Goal: Task Accomplishment & Management: Manage account settings

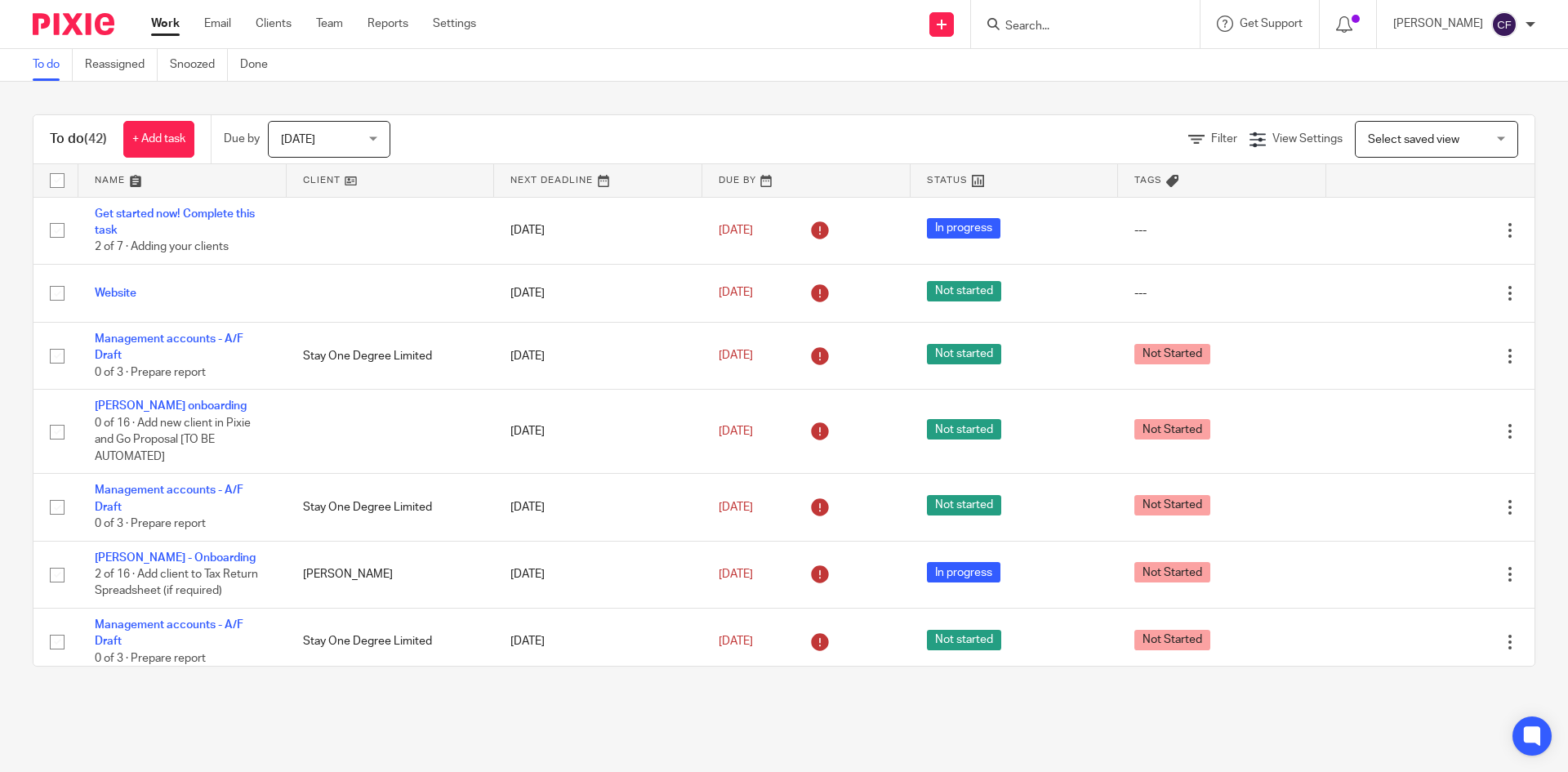
click at [269, 26] on link "Clients" at bounding box center [273, 24] width 36 height 16
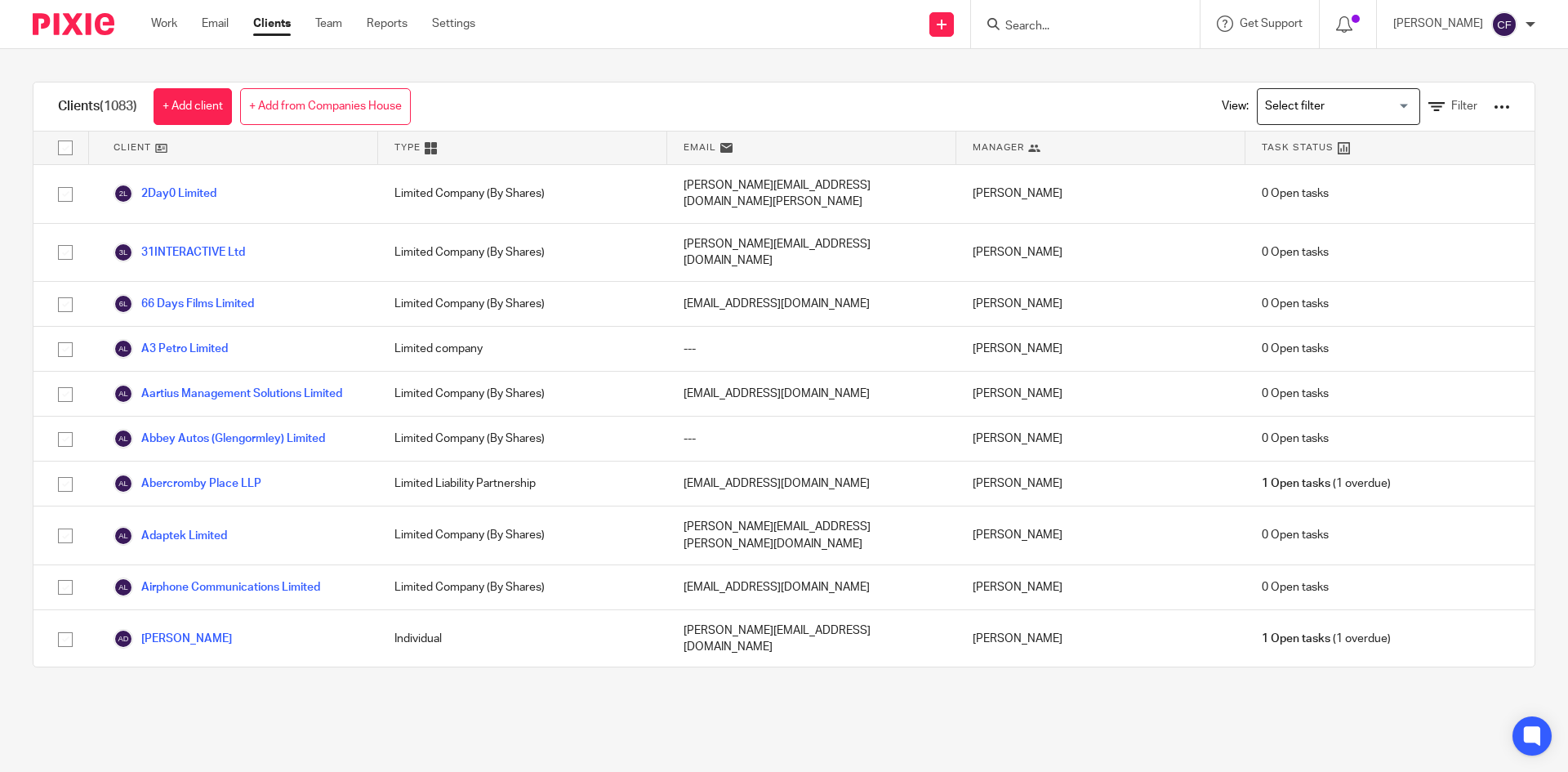
click at [1427, 96] on div "View: Loading... Filter" at bounding box center [1353, 106] width 313 height 49
click at [1451, 107] on span "Filter" at bounding box center [1465, 106] width 27 height 11
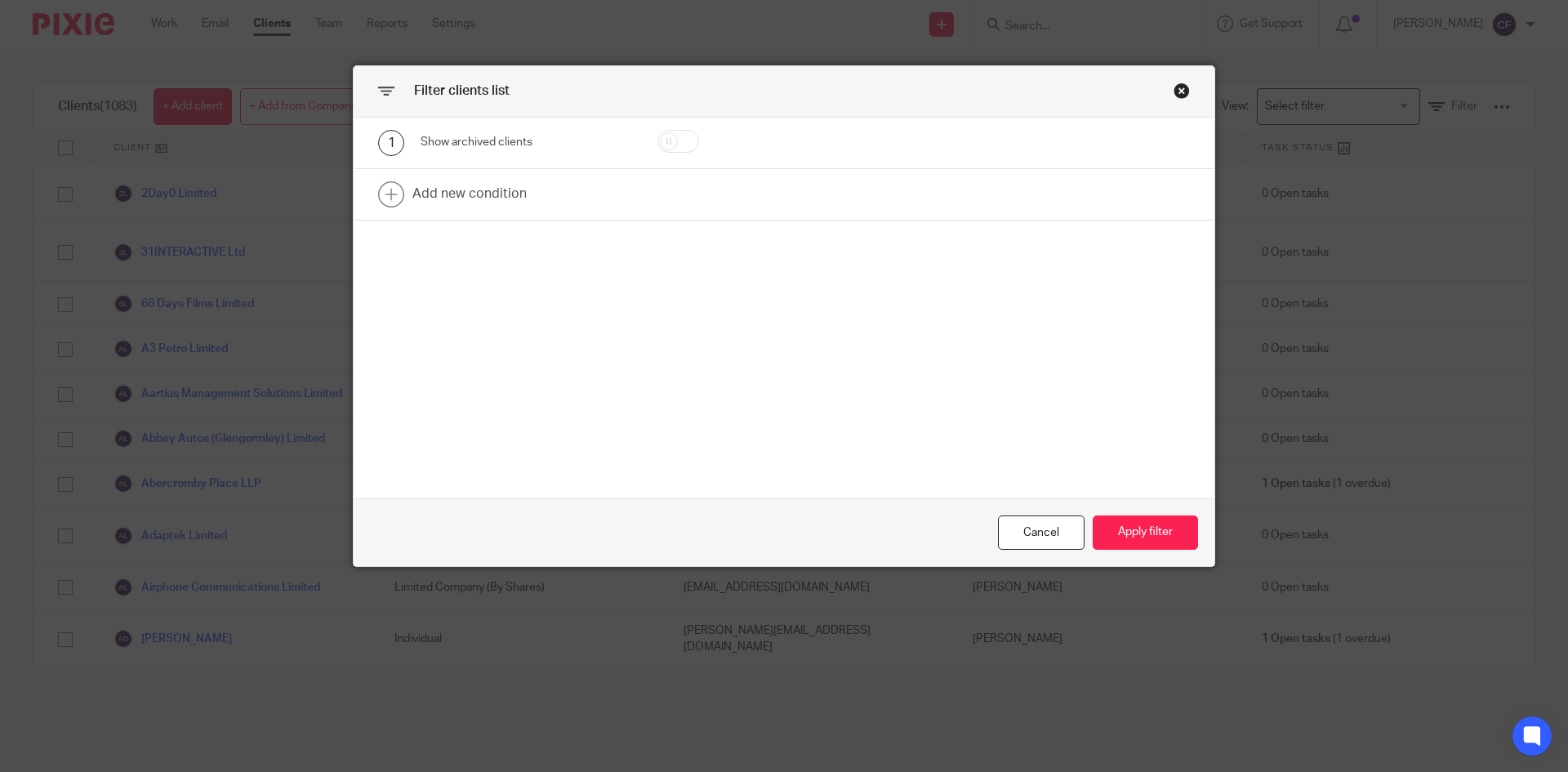
click at [447, 192] on link at bounding box center [784, 194] width 861 height 50
click at [504, 210] on div "Field" at bounding box center [513, 199] width 157 height 34
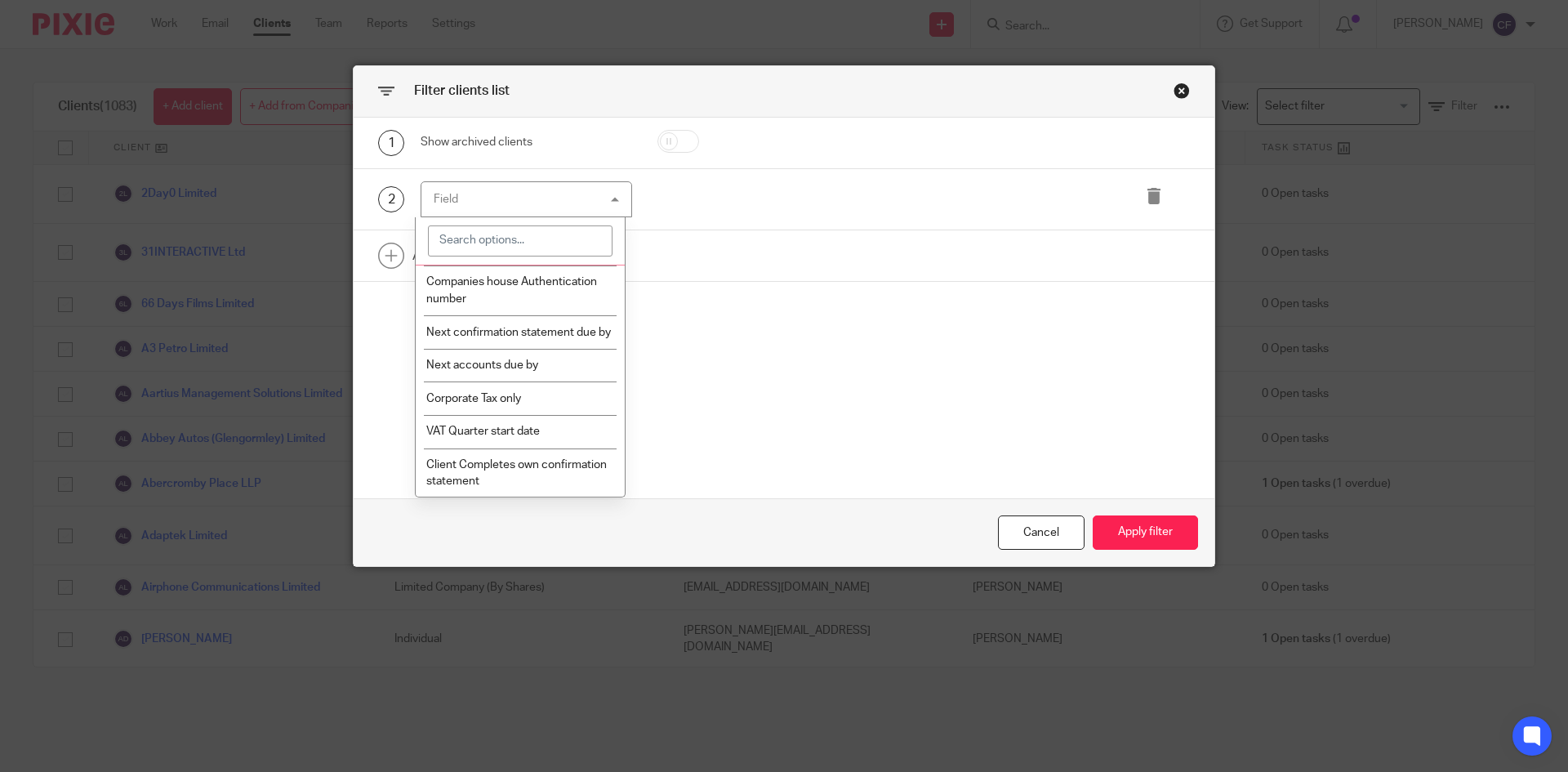
scroll to position [797, 0]
click at [537, 375] on li "Next accounts due by" at bounding box center [520, 364] width 209 height 34
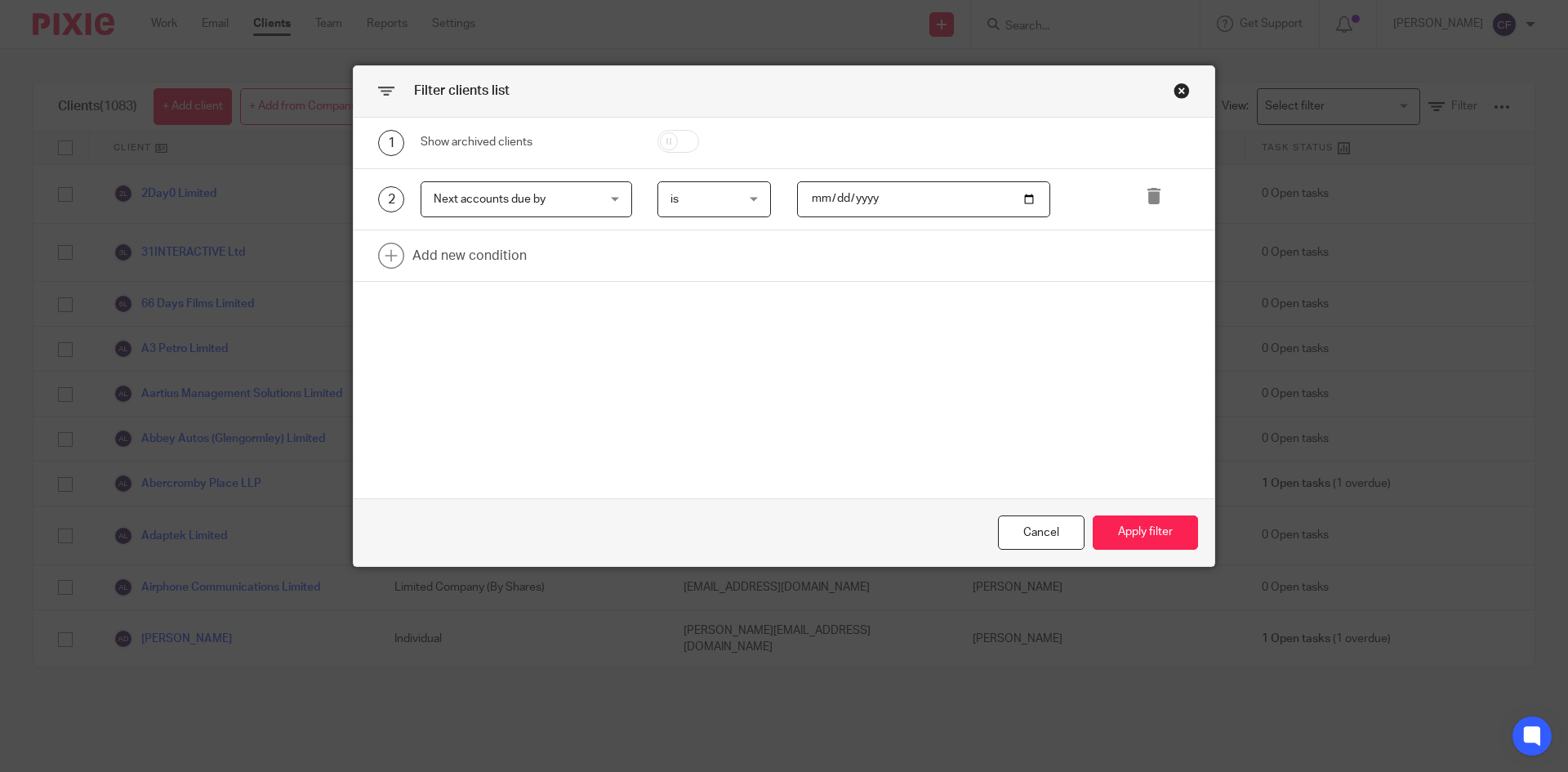
click at [753, 192] on div "is is" at bounding box center [714, 200] width 114 height 37
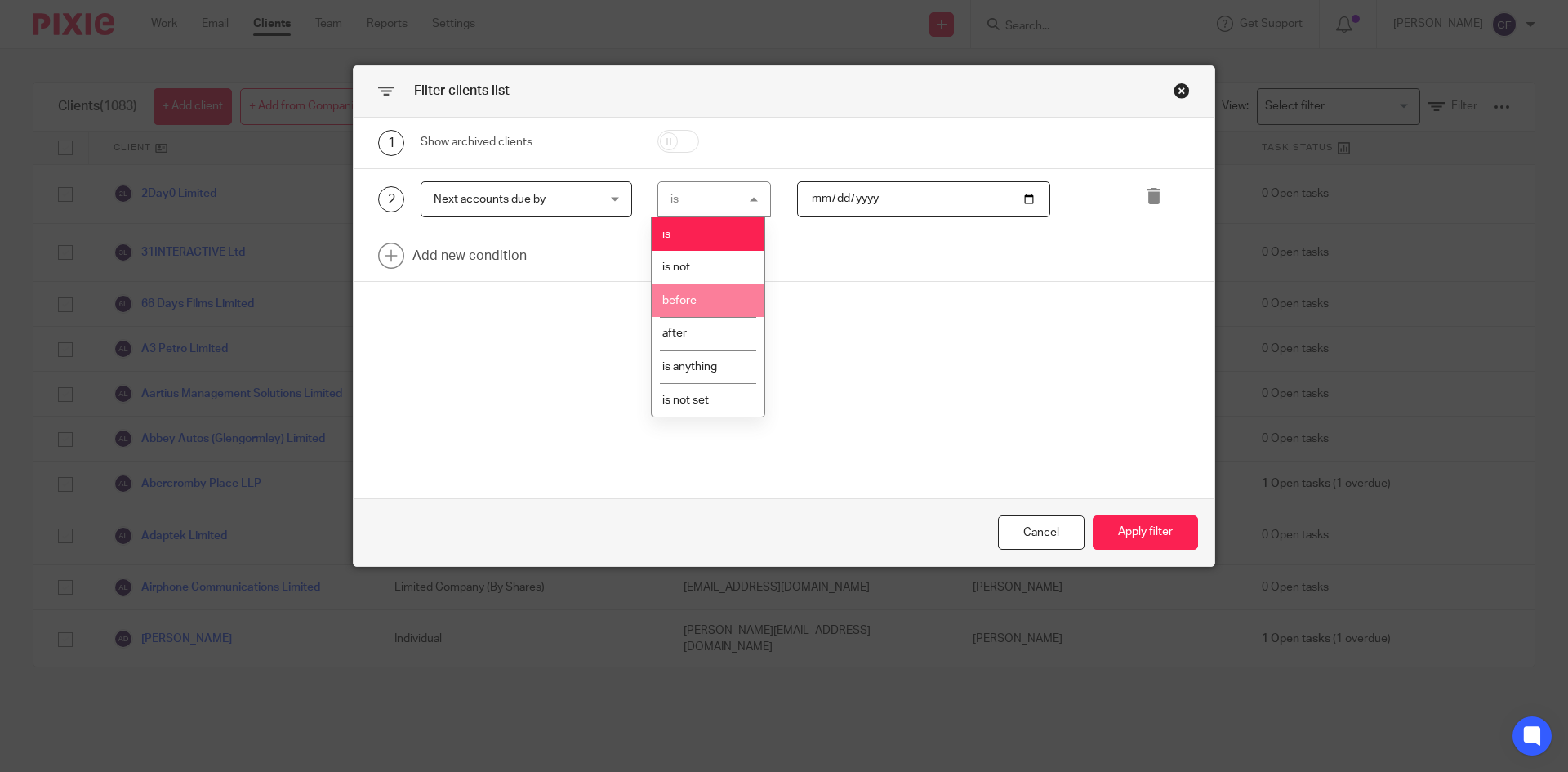
click at [719, 306] on li "before" at bounding box center [707, 302] width 112 height 34
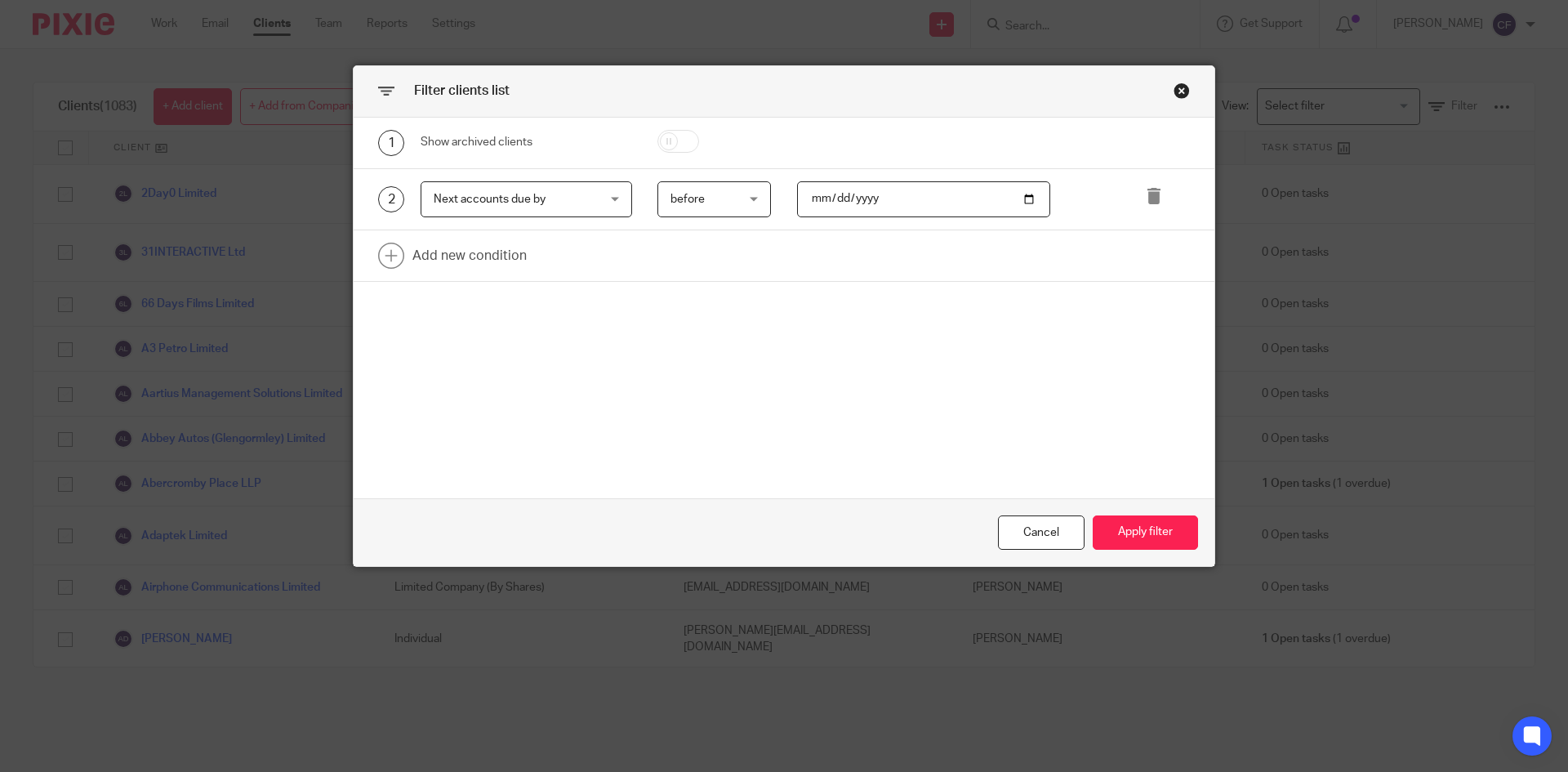
click at [842, 197] on input "date" at bounding box center [924, 200] width 254 height 37
click at [1024, 204] on input "date" at bounding box center [924, 200] width 254 height 37
type input "[DATE]"
click at [1150, 547] on button "Apply filter" at bounding box center [1145, 533] width 105 height 35
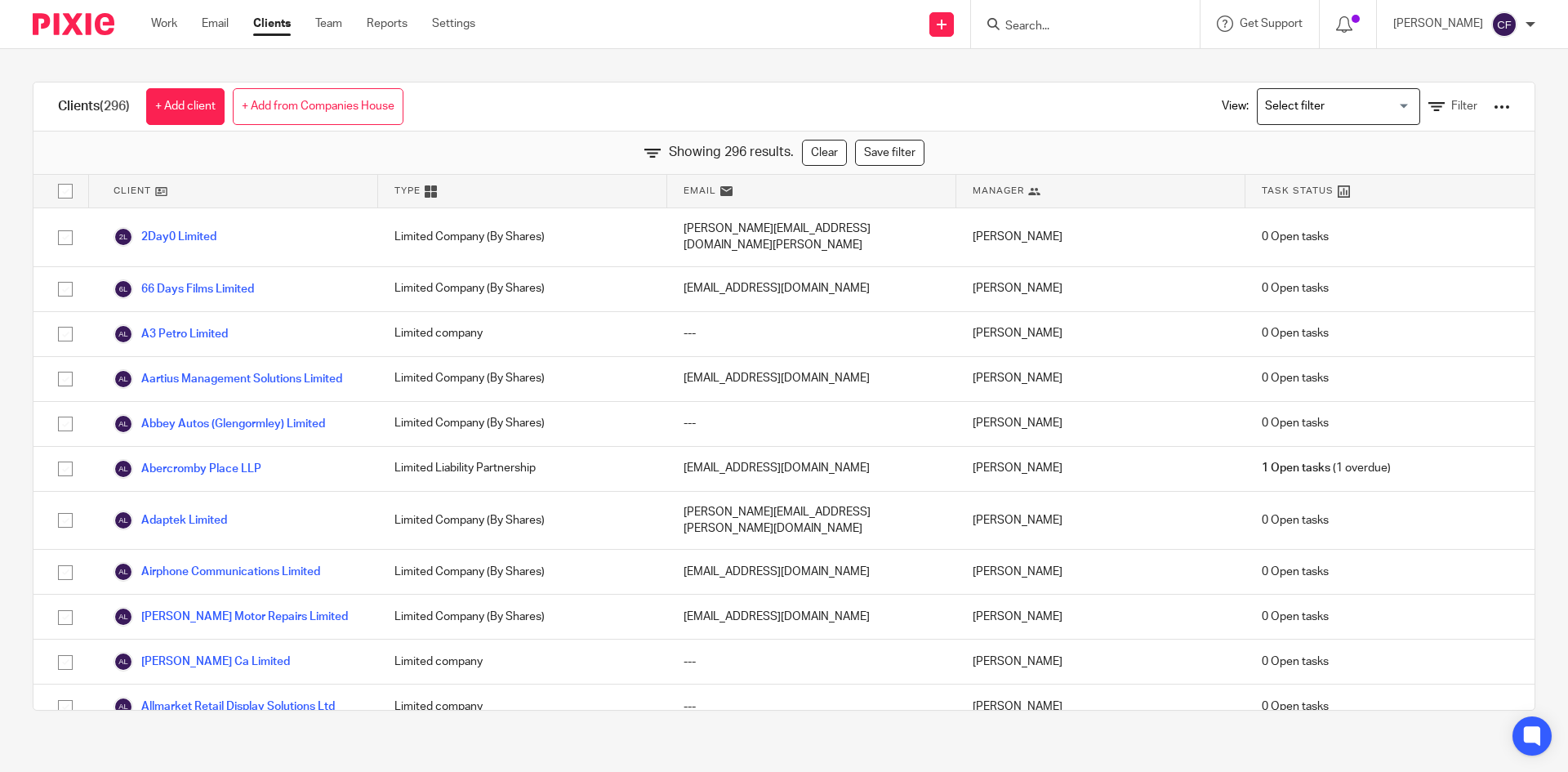
click at [270, 27] on link "Clients" at bounding box center [271, 24] width 37 height 16
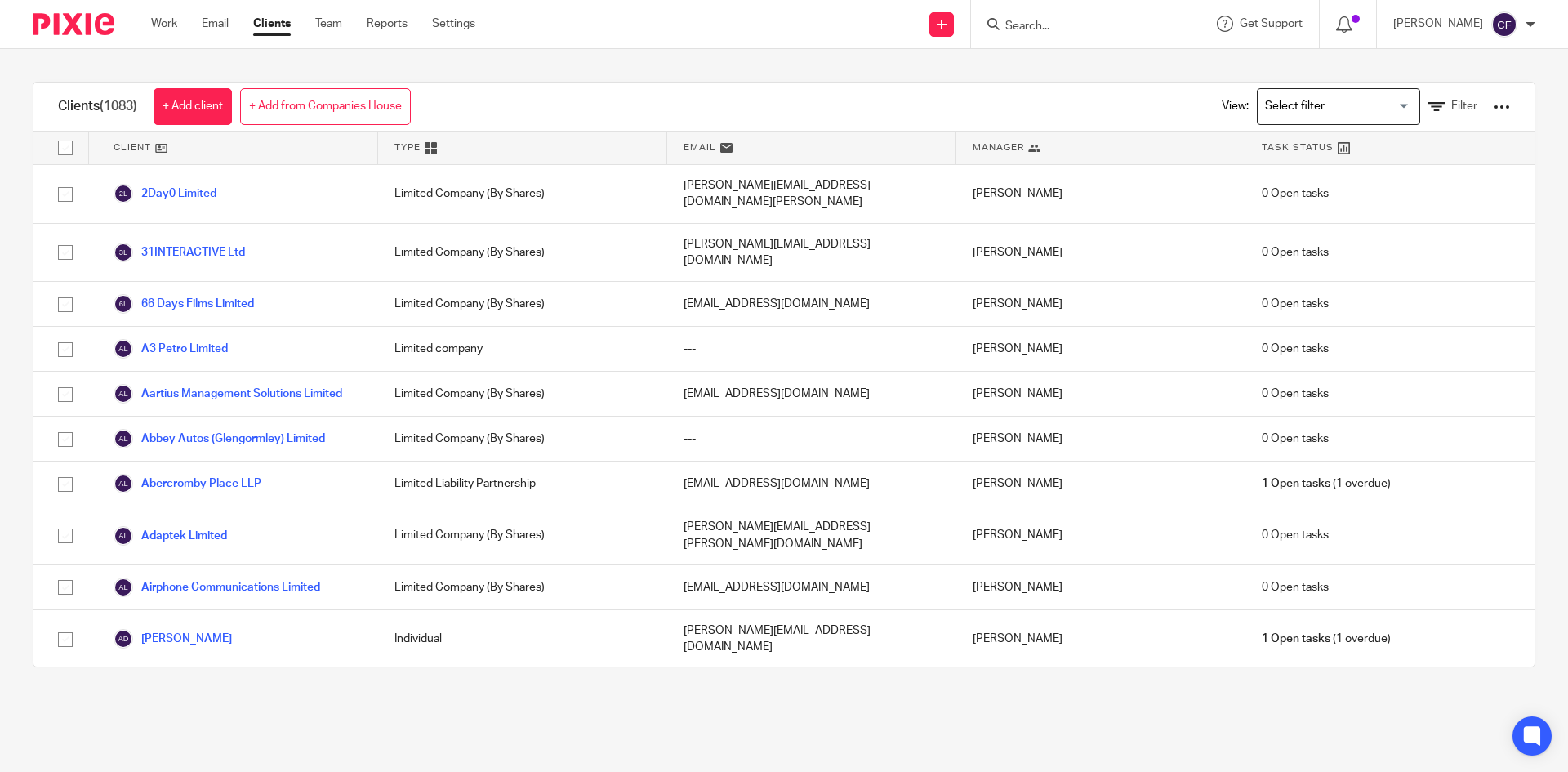
click at [1494, 106] on div at bounding box center [1502, 107] width 16 height 16
click at [1379, 171] on link "Update dates using Companies House" at bounding box center [1370, 168] width 227 height 25
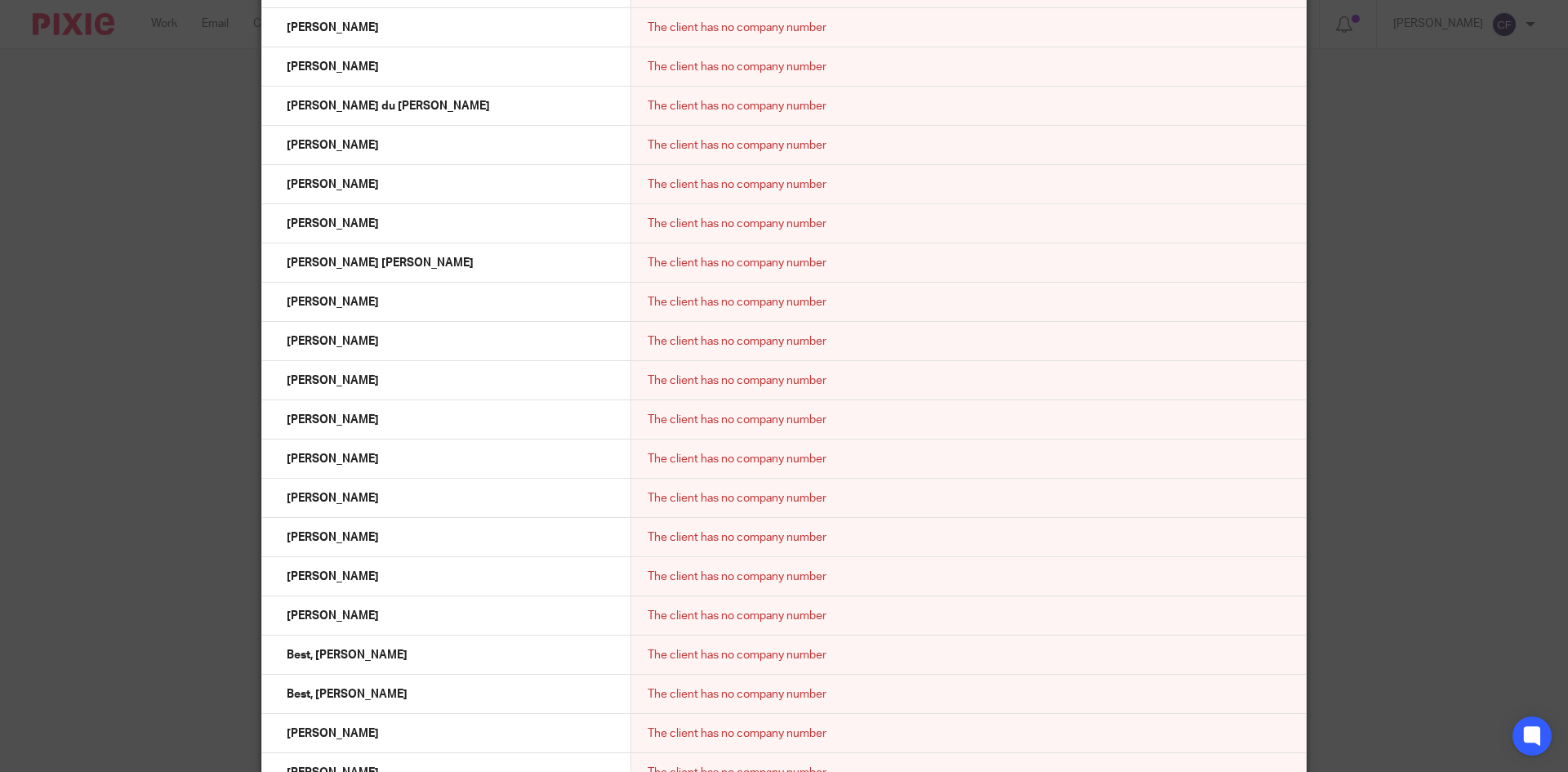
scroll to position [24635, 0]
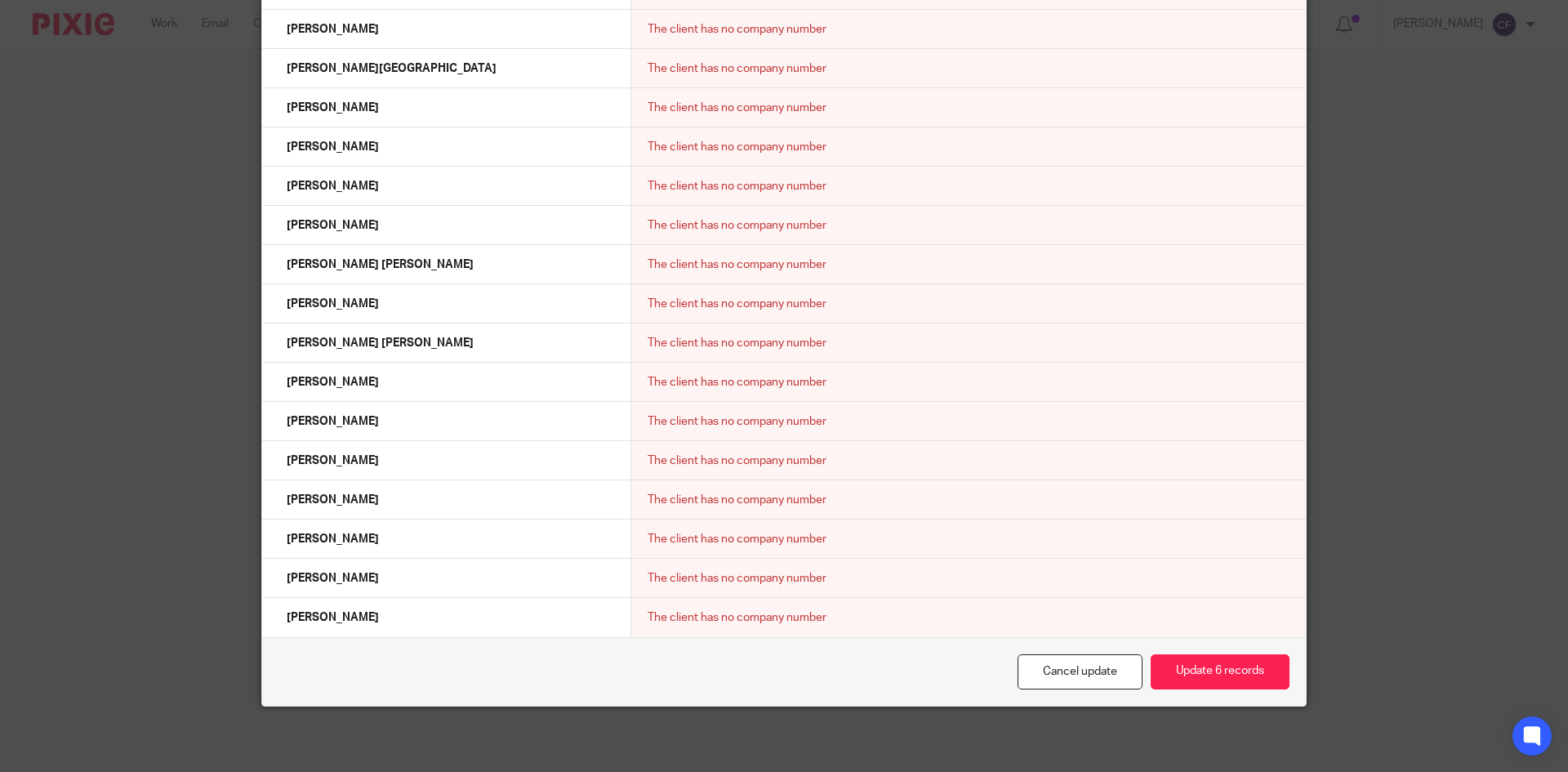
click at [1233, 669] on button "Update 6 records" at bounding box center [1220, 672] width 139 height 35
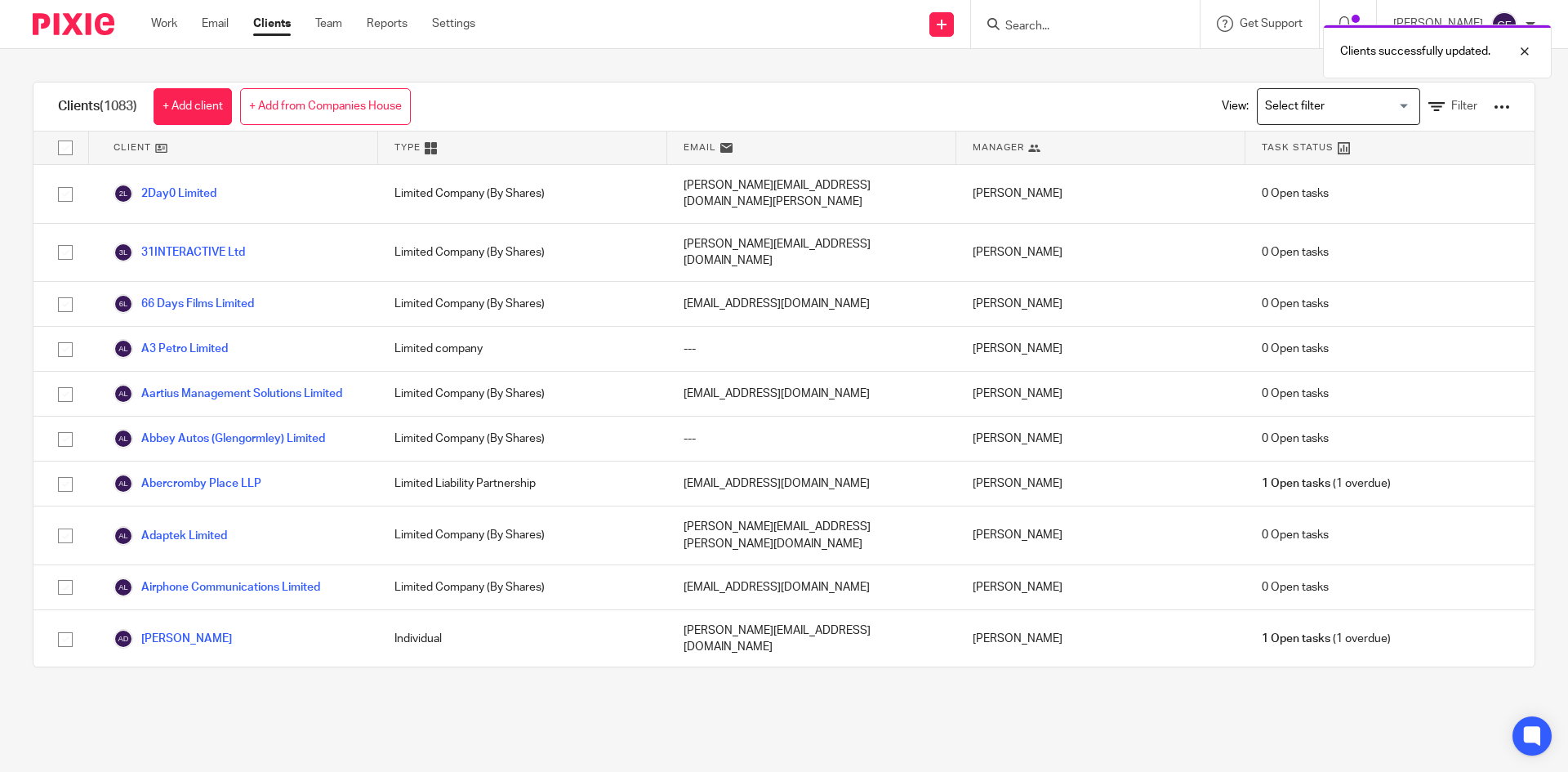
click at [1326, 103] on input "Search for option" at bounding box center [1335, 106] width 151 height 28
click at [1451, 105] on span "Filter" at bounding box center [1465, 106] width 27 height 11
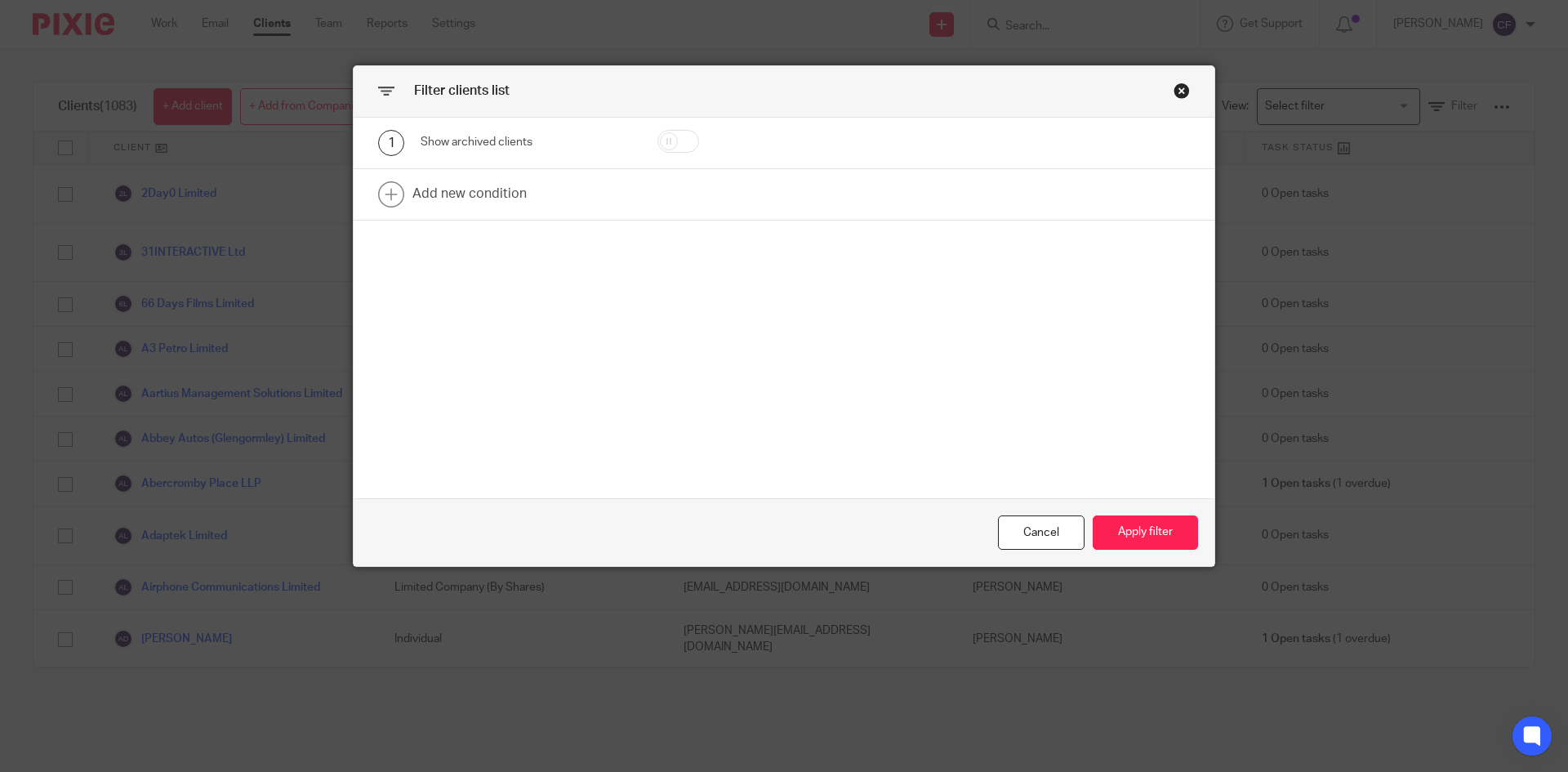
click at [394, 191] on link at bounding box center [784, 194] width 861 height 50
click at [495, 209] on div "Field" at bounding box center [513, 199] width 157 height 34
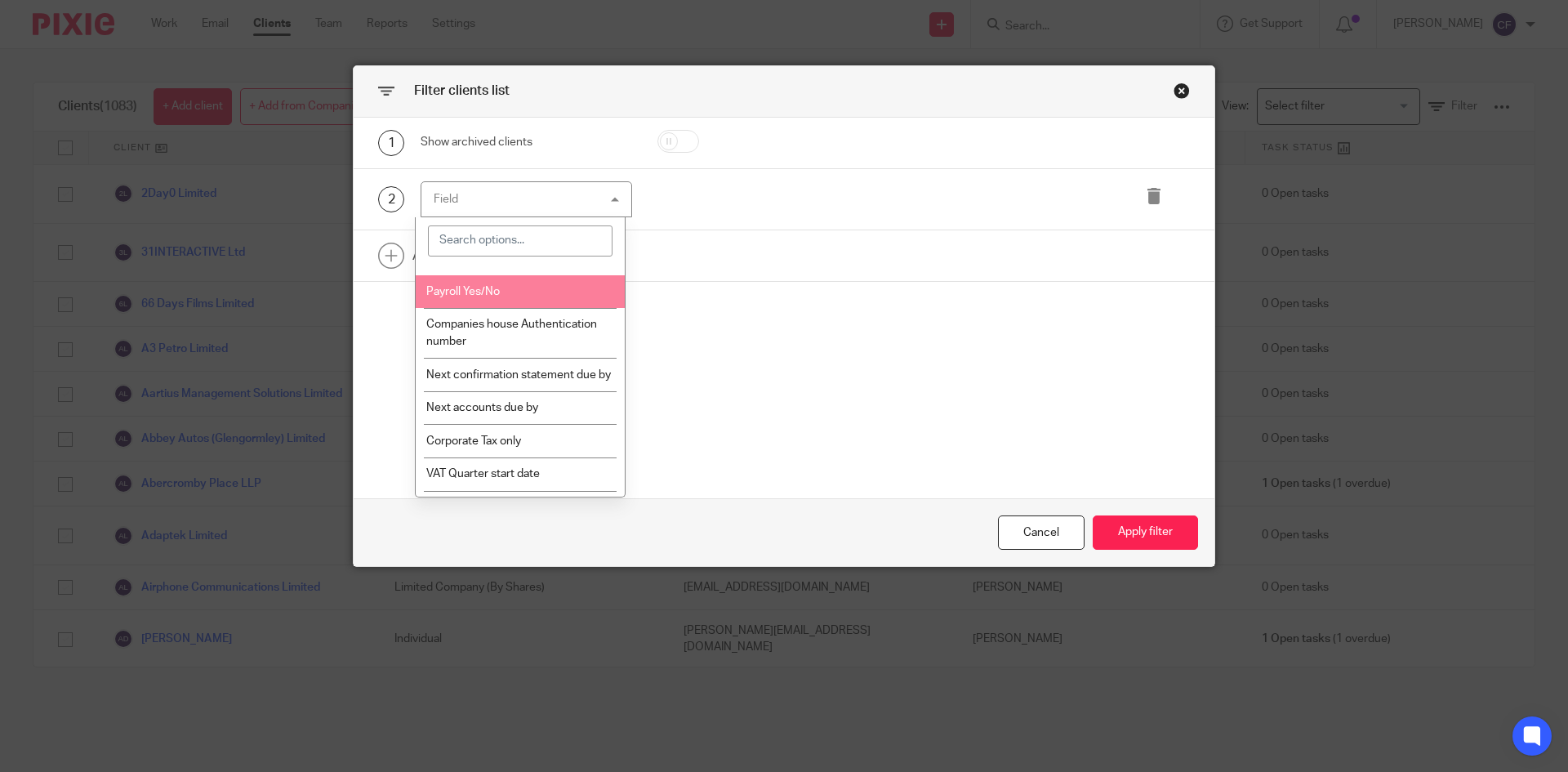
scroll to position [797, 0]
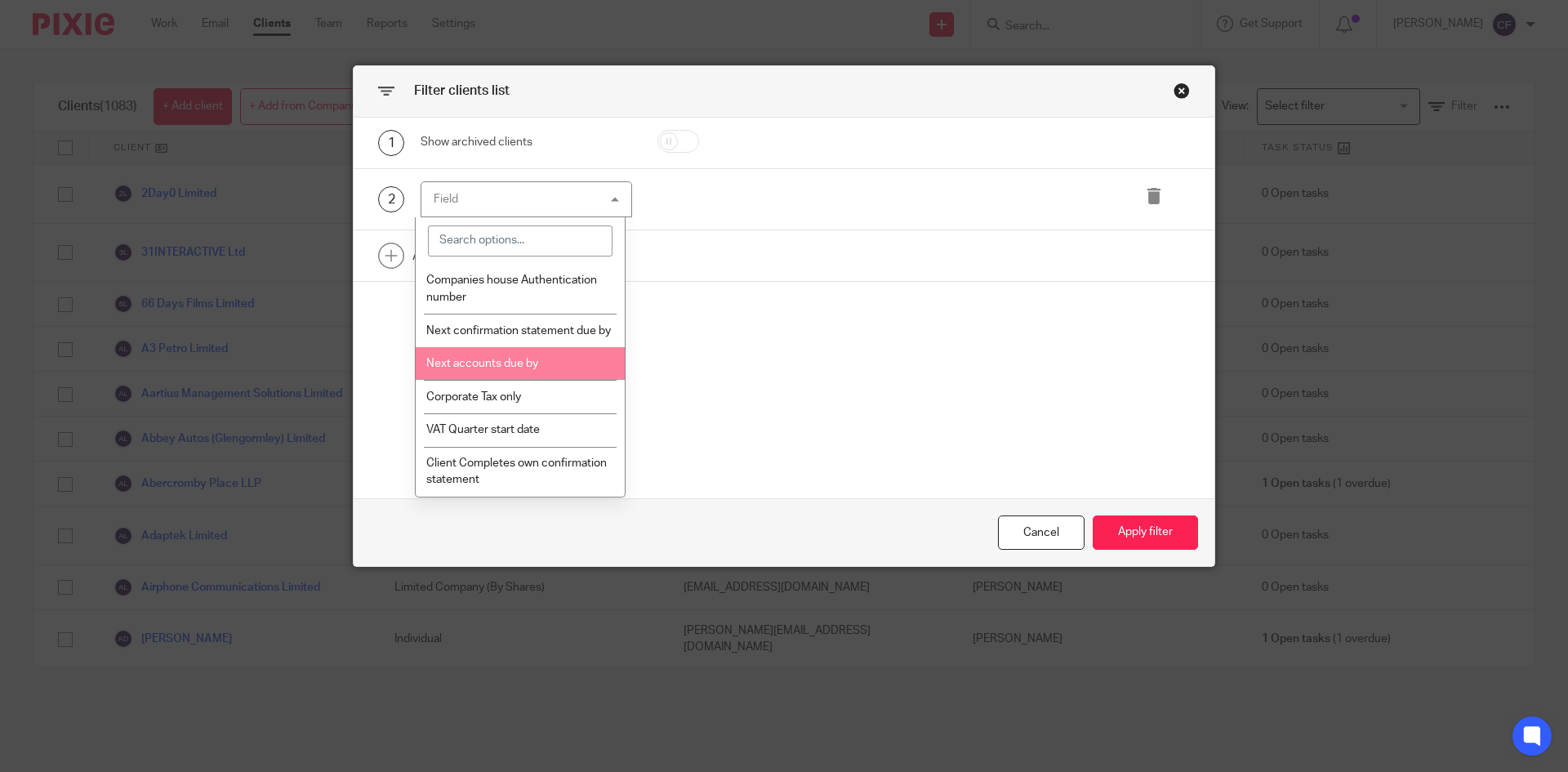
click at [535, 363] on span "Next accounts due by" at bounding box center [482, 363] width 112 height 11
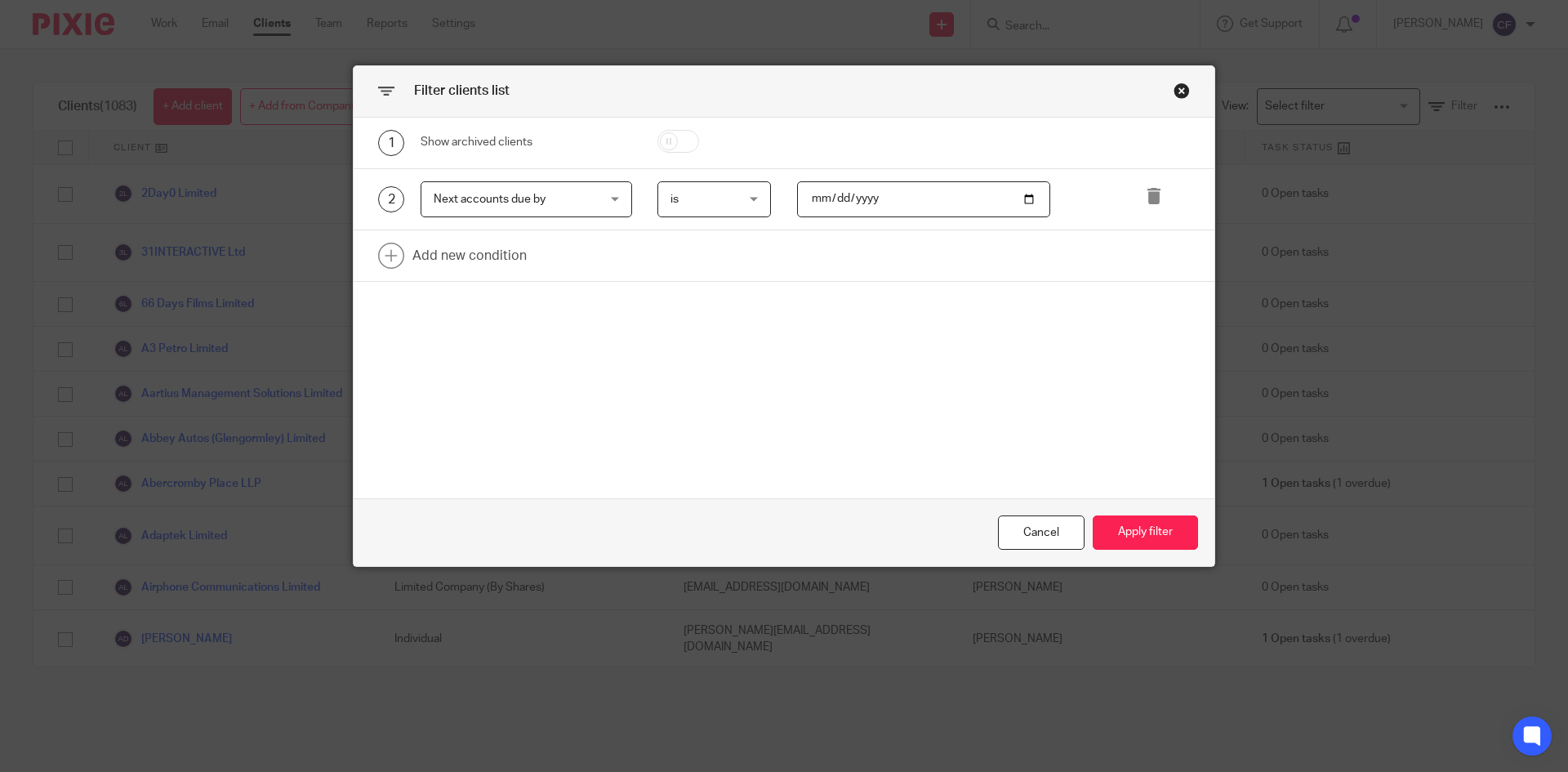
click at [748, 204] on div "is is" at bounding box center [714, 200] width 114 height 37
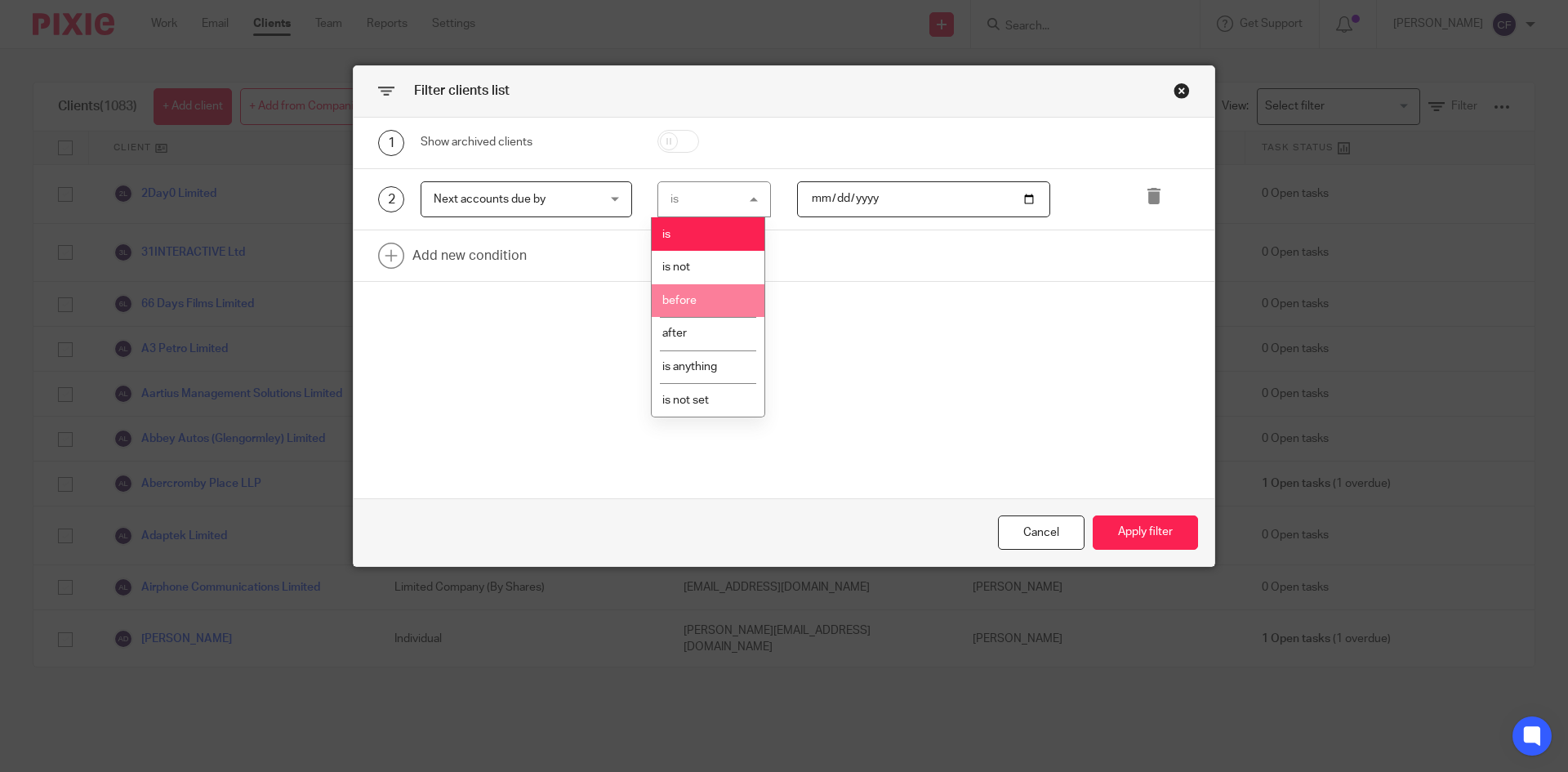
click at [704, 295] on li "before" at bounding box center [707, 302] width 112 height 34
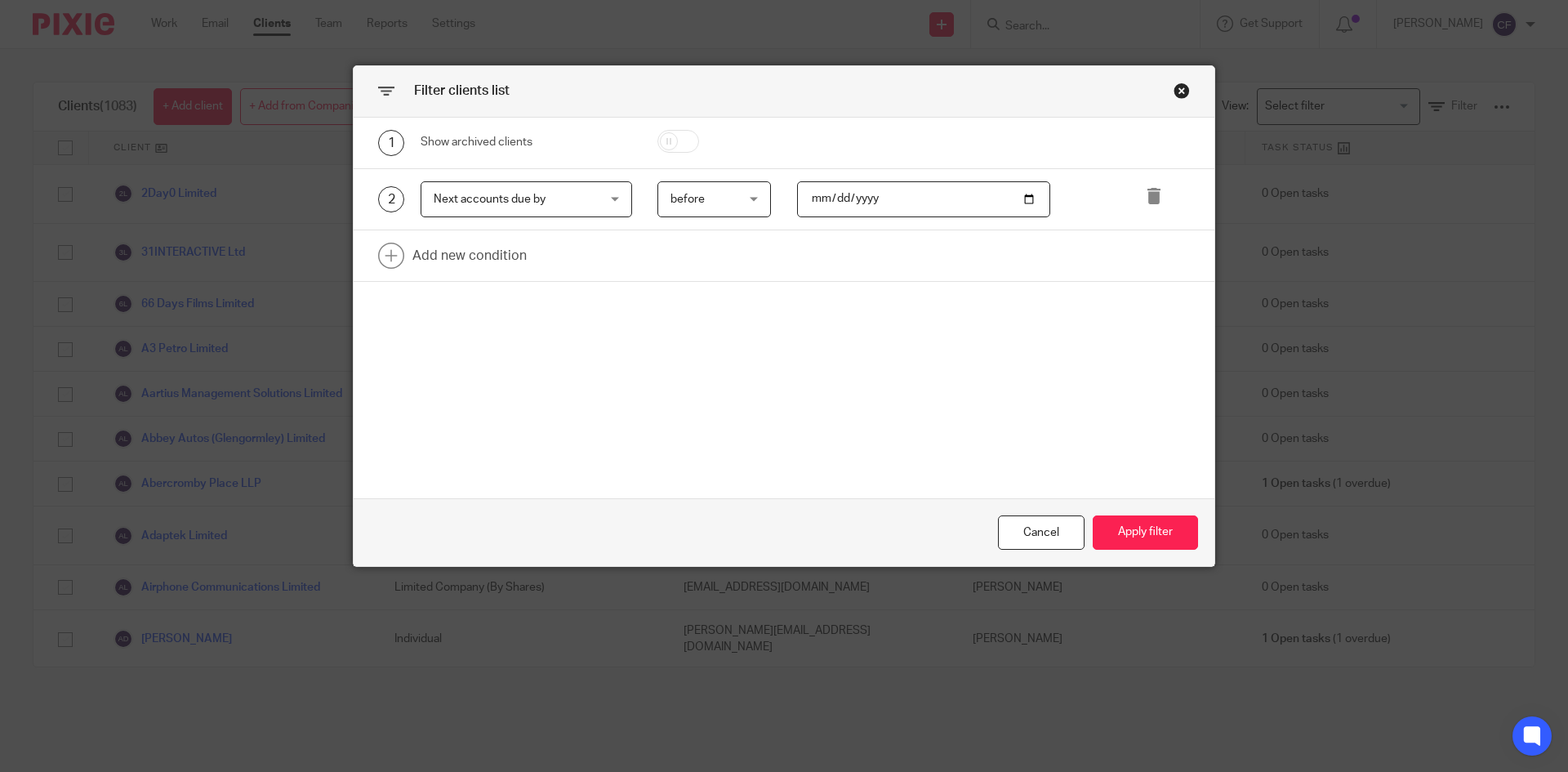
click at [864, 195] on input "date" at bounding box center [924, 200] width 254 height 37
click at [1027, 198] on input "date" at bounding box center [924, 200] width 254 height 37
type input "[DATE]"
click at [1163, 532] on button "Apply filter" at bounding box center [1145, 533] width 105 height 35
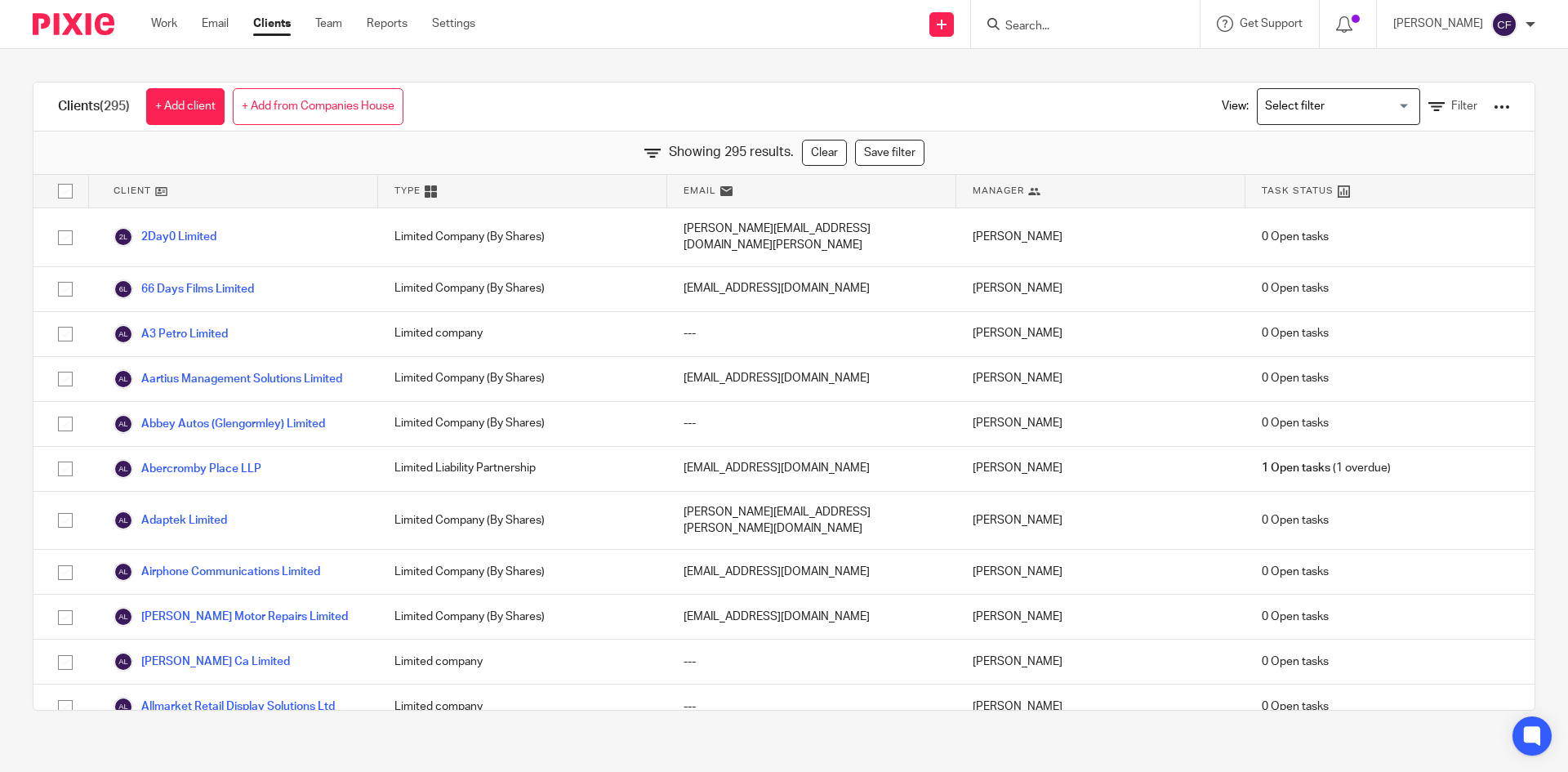
click at [1494, 111] on div at bounding box center [1502, 107] width 16 height 16
click at [1422, 189] on link "Export clients to CSV file" at bounding box center [1370, 193] width 227 height 25
